Goal: Task Accomplishment & Management: Manage account settings

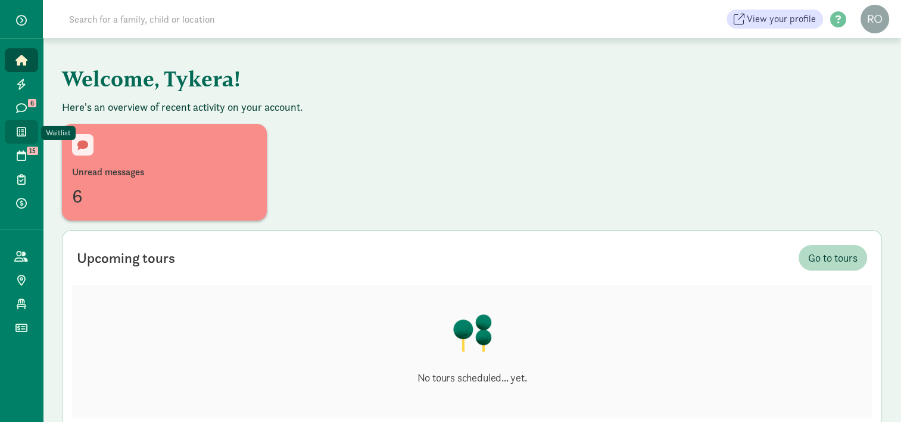
click at [26, 132] on span at bounding box center [21, 131] width 14 height 11
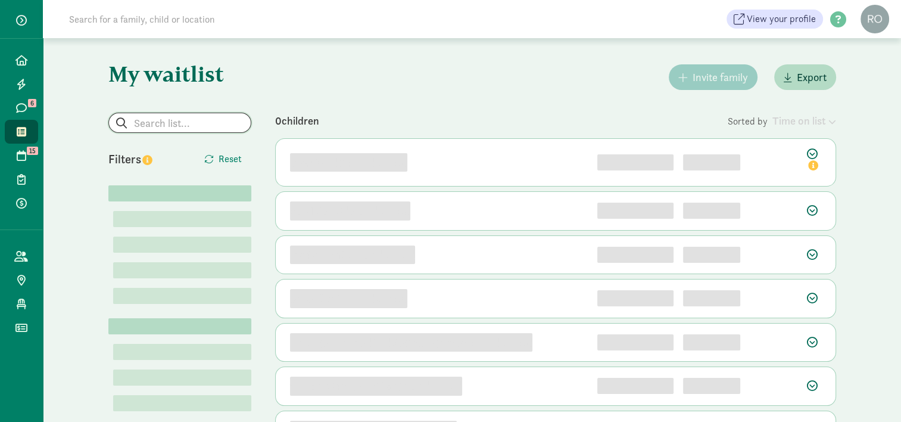
click at [182, 124] on input "search" at bounding box center [180, 122] width 142 height 19
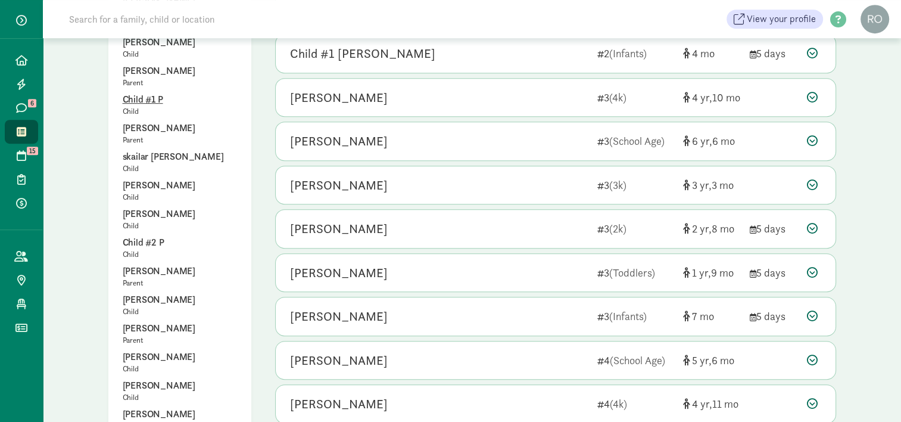
scroll to position [596, 0]
click at [170, 263] on p "[PERSON_NAME]" at bounding box center [180, 270] width 114 height 14
type input "[PERSON_NAME]"
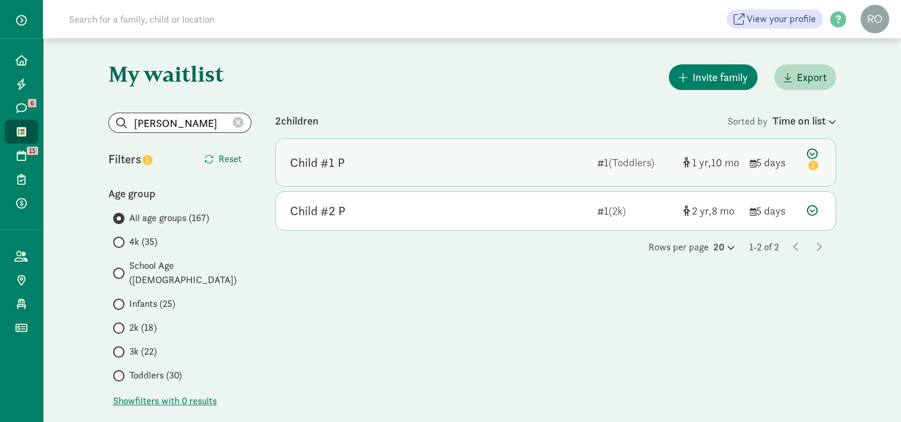
click at [330, 167] on div "Child #1 P" at bounding box center [317, 162] width 55 height 19
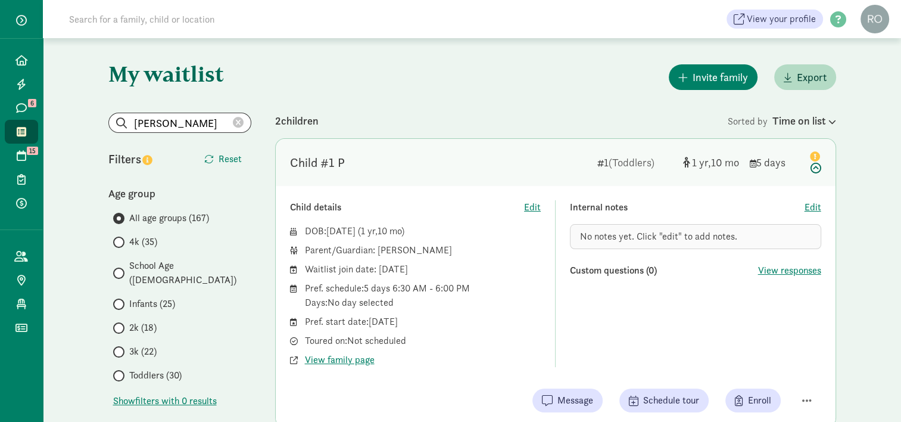
click at [417, 91] on div "Invite family Export" at bounding box center [555, 77] width 561 height 30
click at [151, 368] on span "Toddlers (30)" at bounding box center [155, 375] width 52 height 14
click at [121, 372] on input "Toddlers (30)" at bounding box center [117, 376] width 8 height 8
click at [155, 368] on span "Toddlers (30)" at bounding box center [155, 375] width 52 height 14
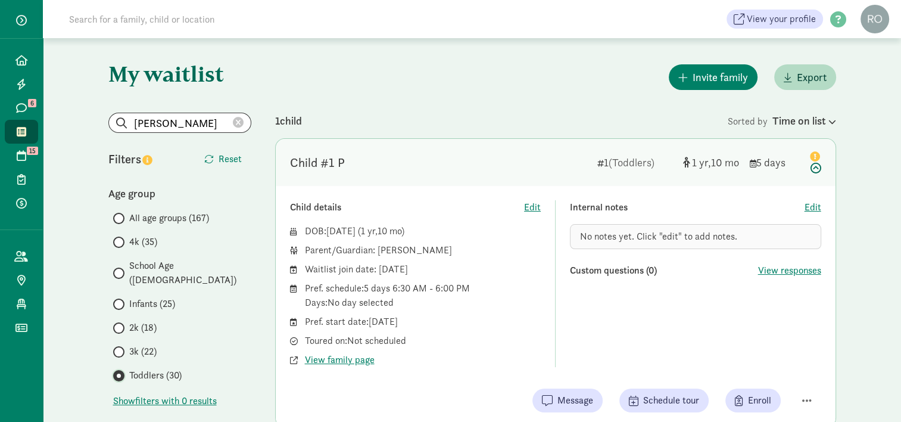
click at [121, 372] on input "Toddlers (30)" at bounding box center [117, 376] width 8 height 8
click at [238, 124] on icon at bounding box center [238, 122] width 11 height 11
radio input "true"
radio input "false"
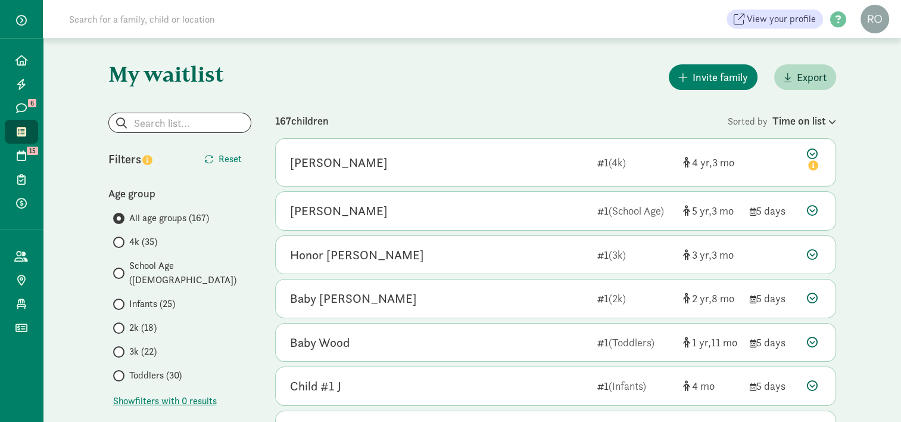
click at [150, 368] on span "Toddlers (30)" at bounding box center [155, 375] width 52 height 14
click at [121, 372] on input "Toddlers (30)" at bounding box center [117, 376] width 8 height 8
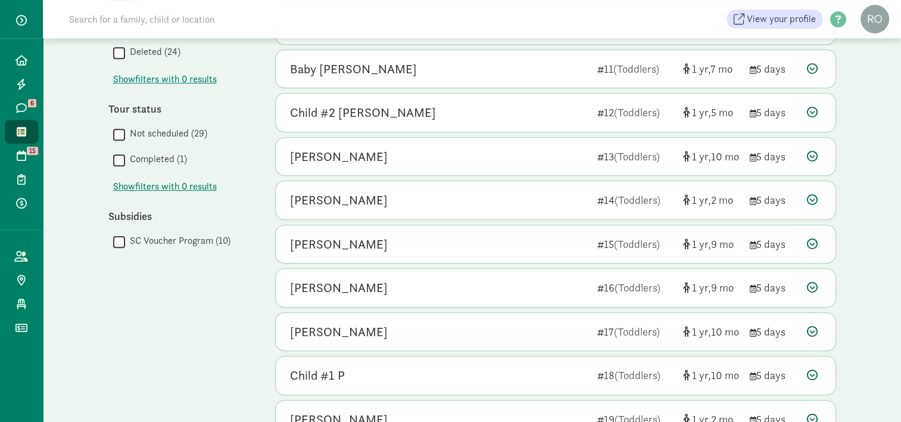
scroll to position [596, 0]
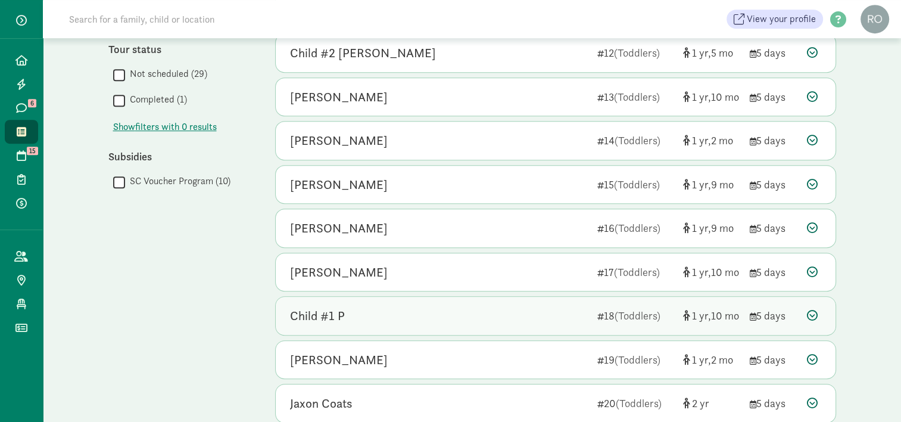
click at [295, 307] on div "Child #1 P" at bounding box center [317, 315] width 55 height 19
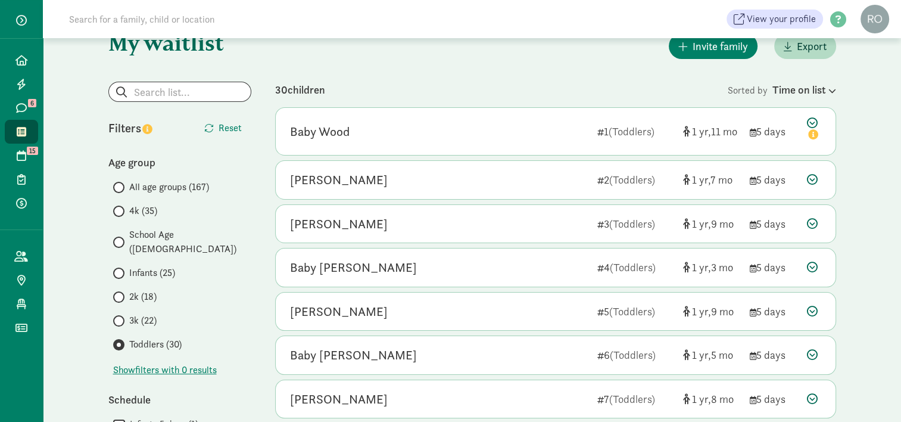
scroll to position [0, 0]
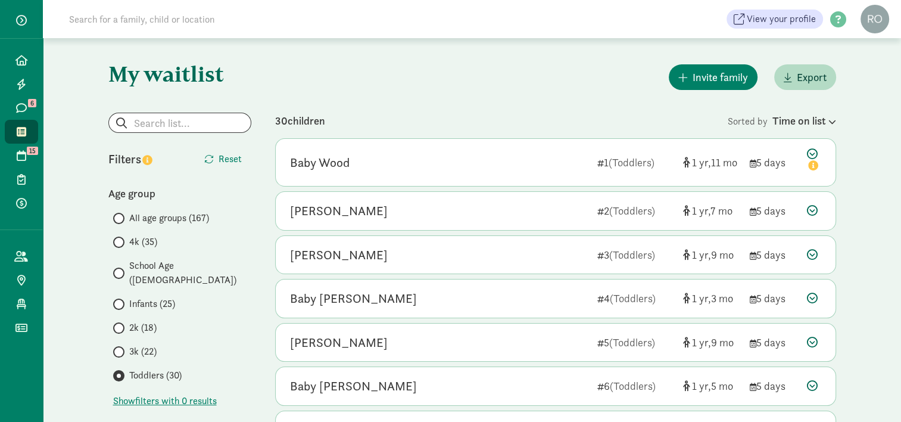
click at [132, 321] on span "2k (18)" at bounding box center [142, 328] width 27 height 14
click at [121, 324] on input "2k (18)" at bounding box center [117, 328] width 8 height 8
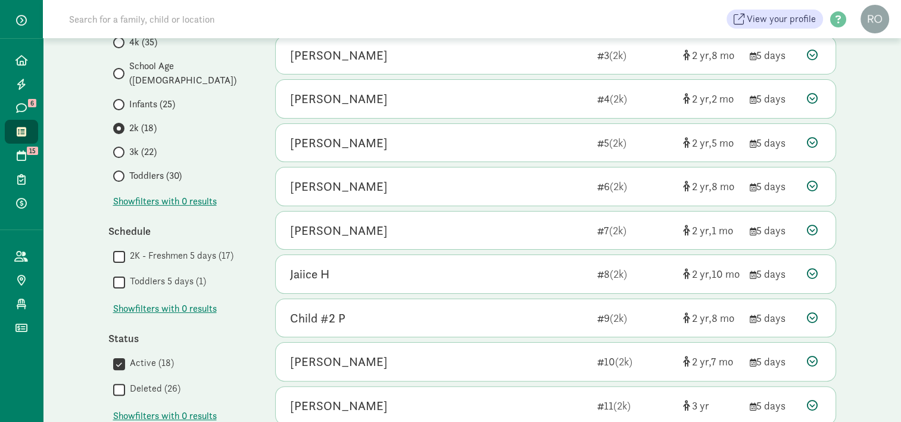
scroll to position [238, 0]
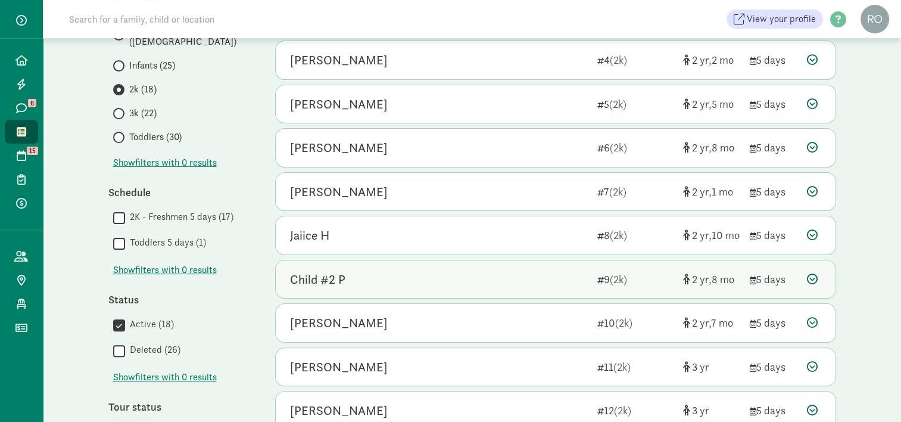
click at [334, 277] on div "Child #2 P" at bounding box center [317, 279] width 55 height 19
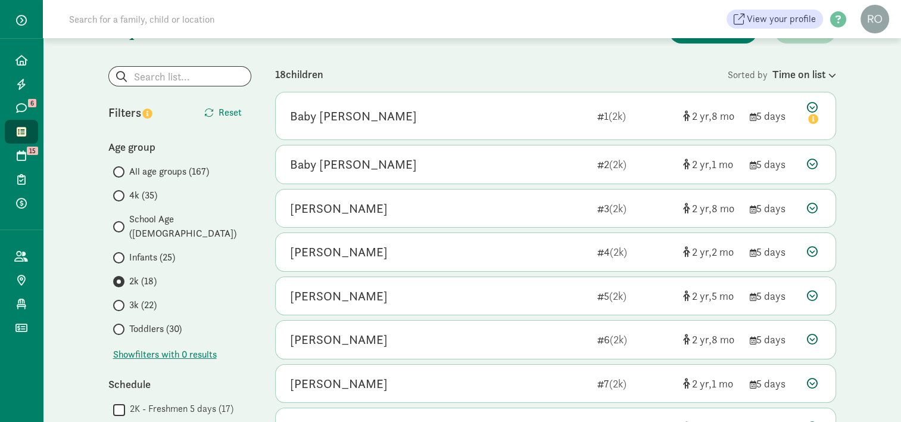
scroll to position [0, 0]
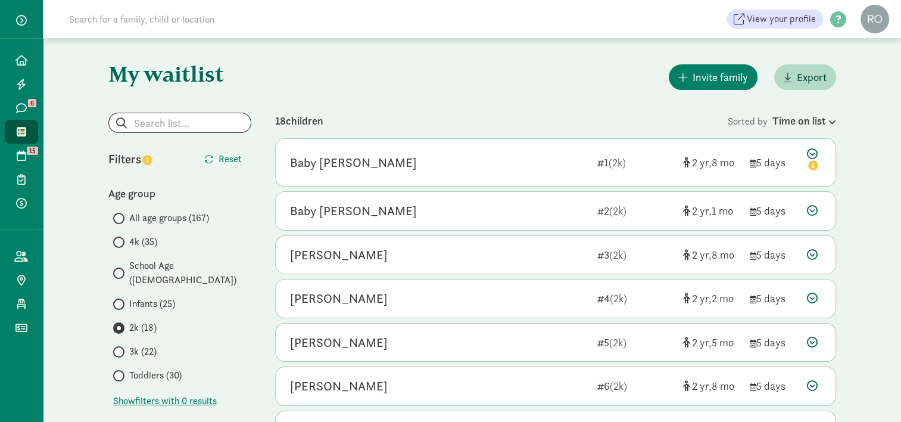
click at [463, 83] on div "Invite family Export" at bounding box center [555, 77] width 561 height 30
